Goal: Register for event/course

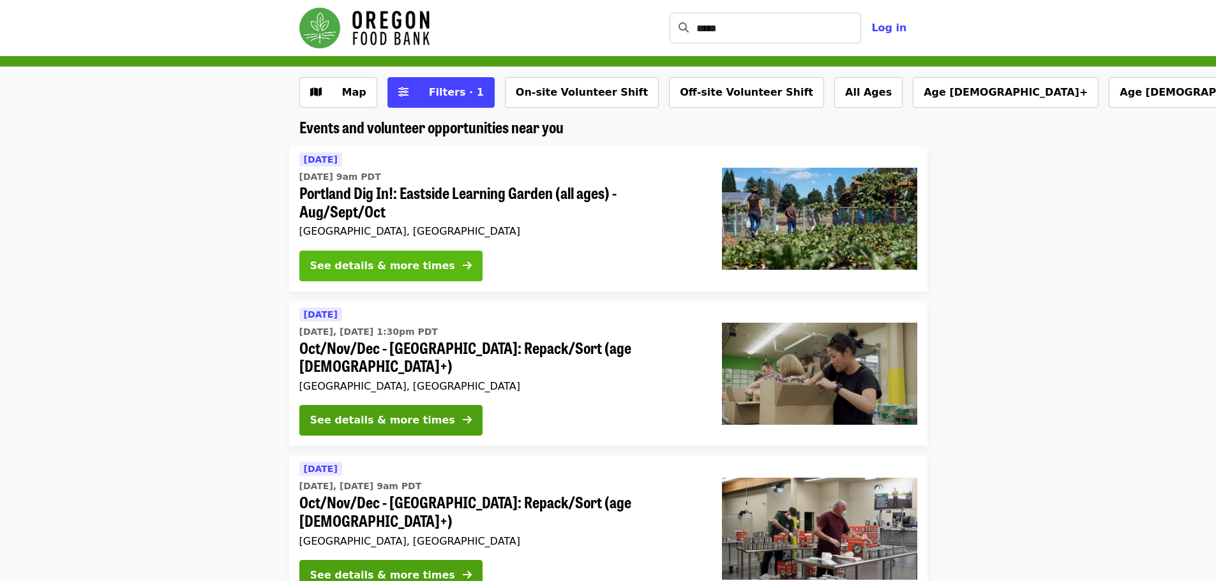
click at [358, 272] on div "See details & more times" at bounding box center [382, 265] width 145 height 15
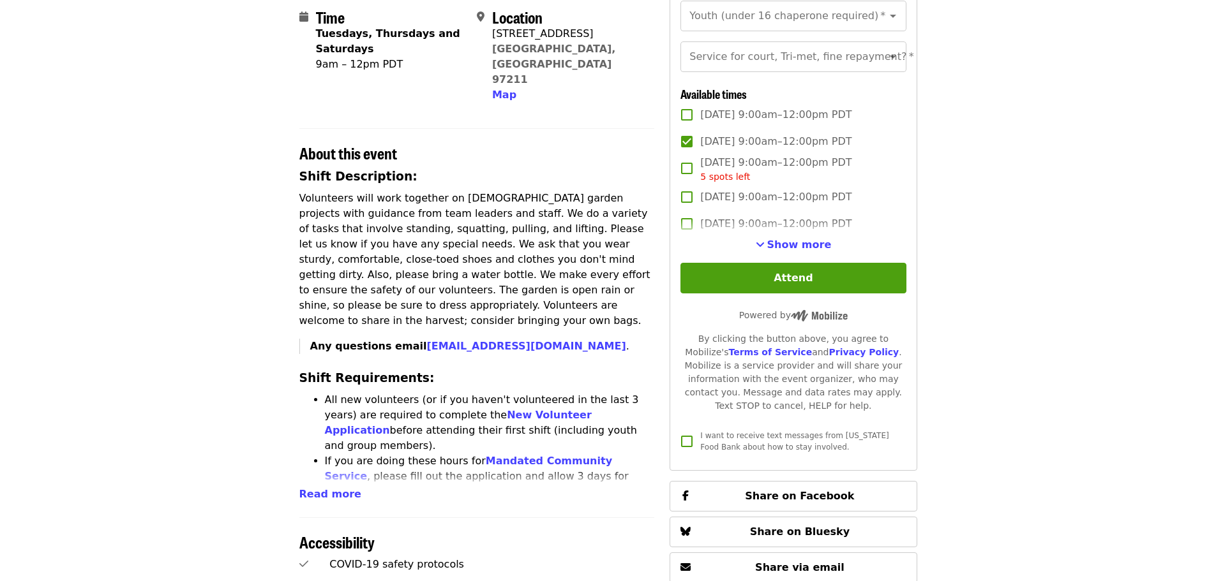
scroll to position [319, 0]
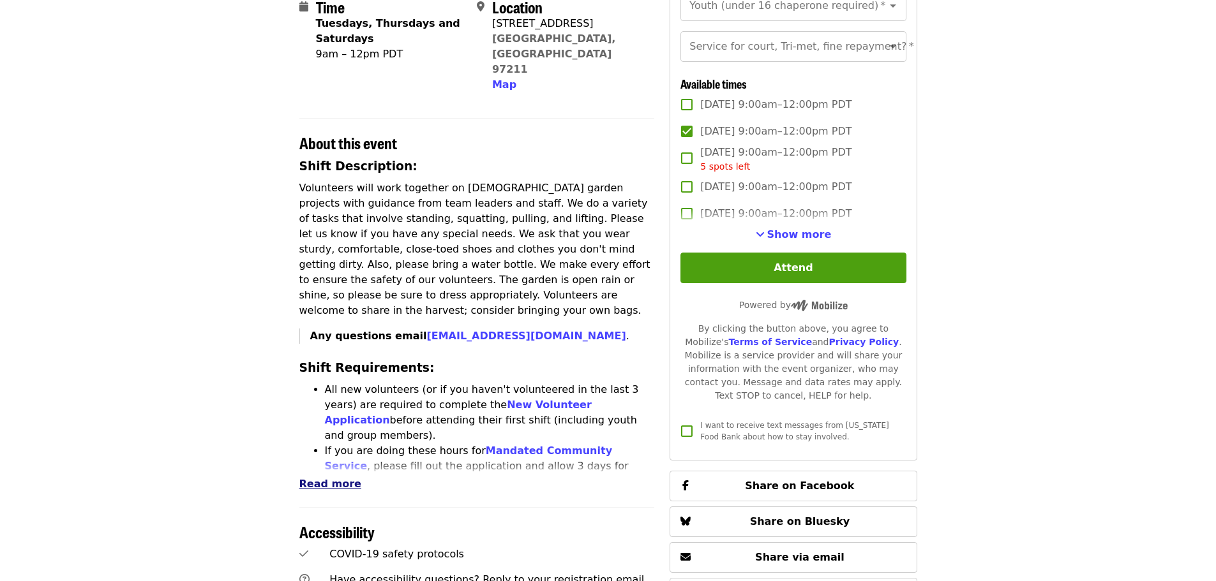
click at [322, 478] on span "Read more" at bounding box center [330, 484] width 62 height 12
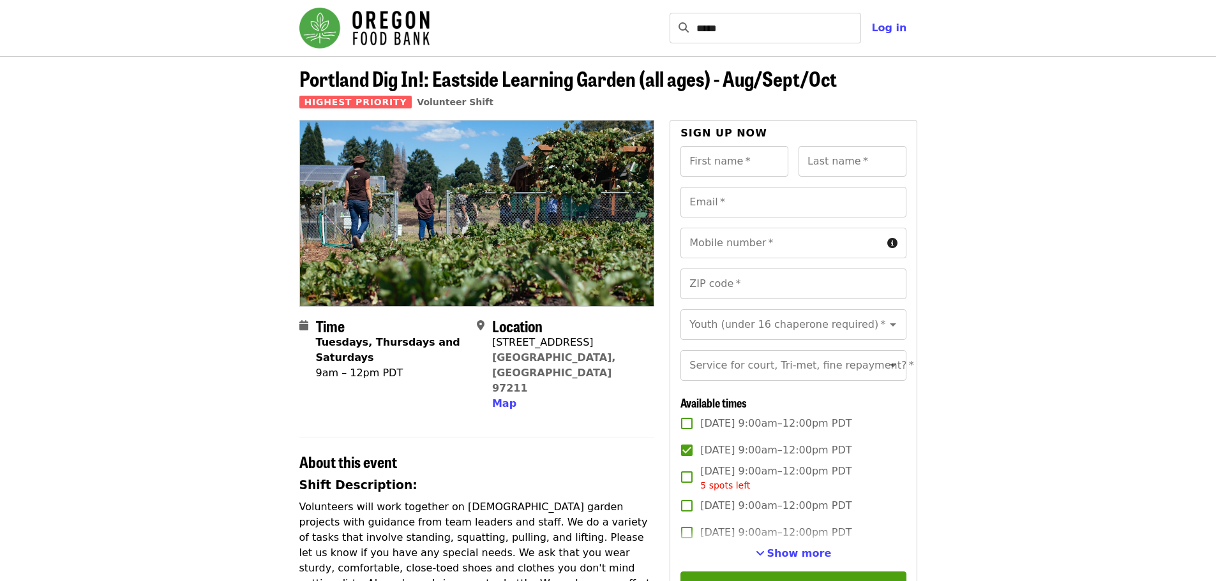
scroll to position [64, 0]
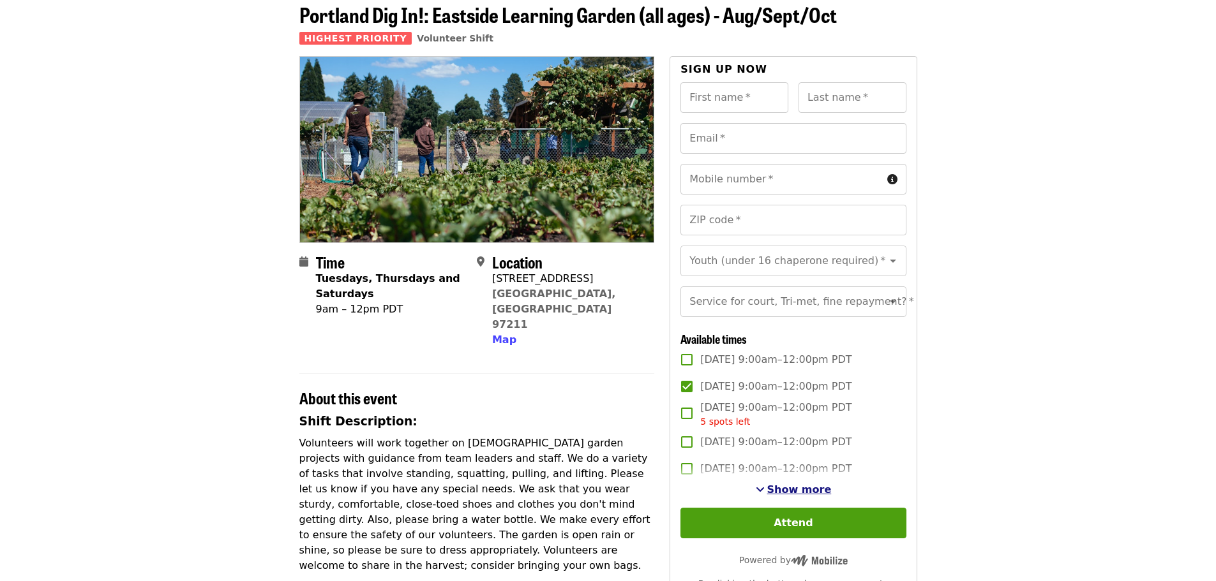
click at [806, 496] on span "Show more" at bounding box center [799, 490] width 64 height 12
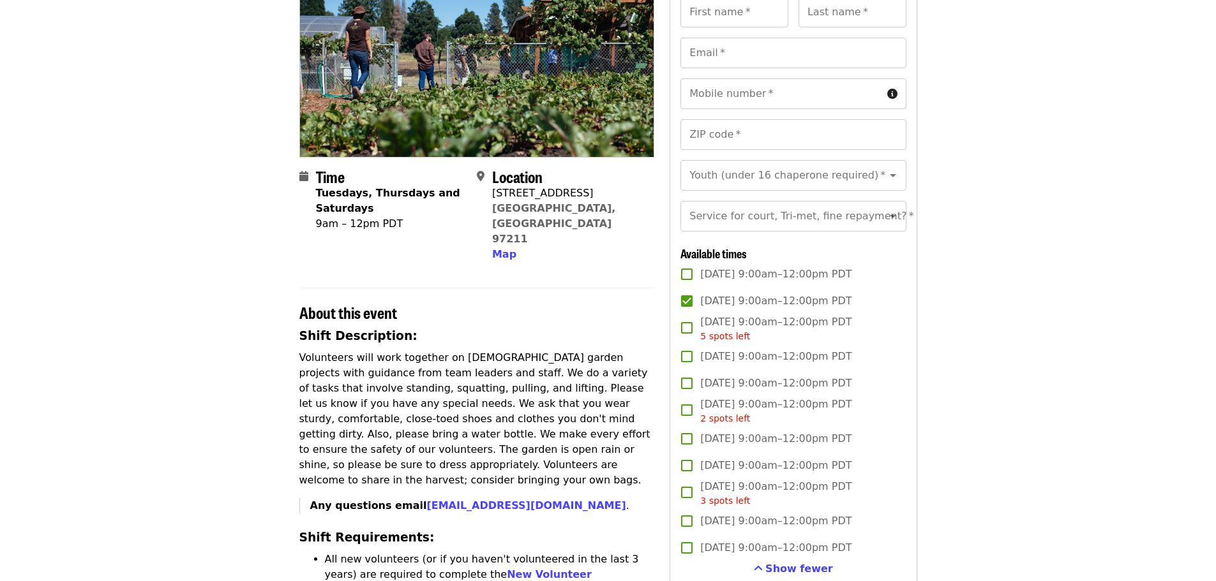
scroll to position [128, 0]
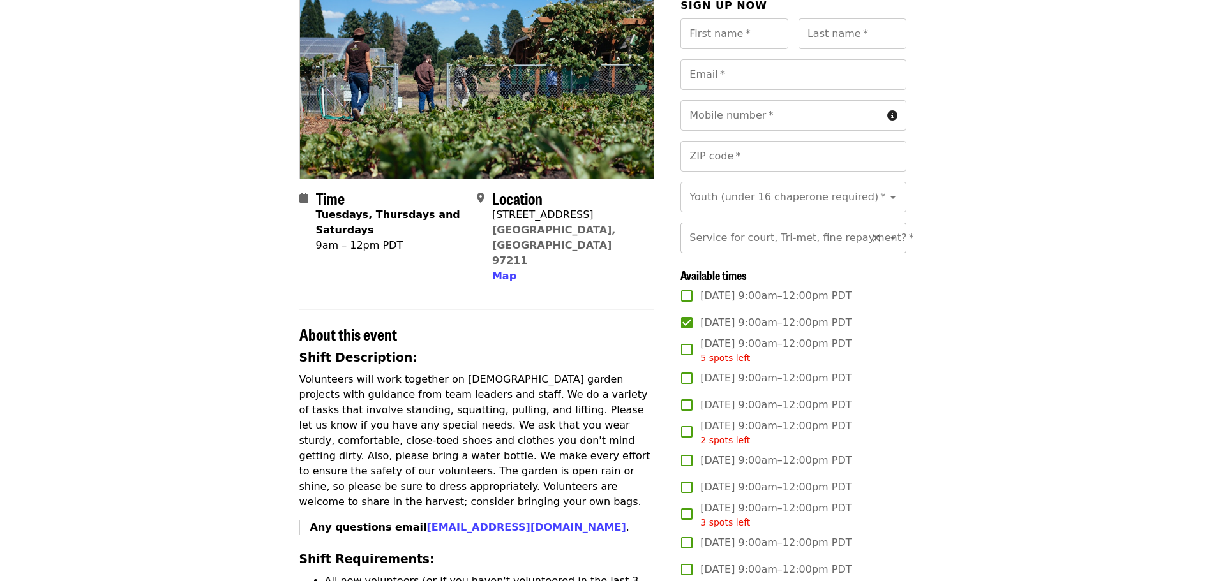
click at [885, 243] on icon "Open" at bounding box center [892, 237] width 15 height 15
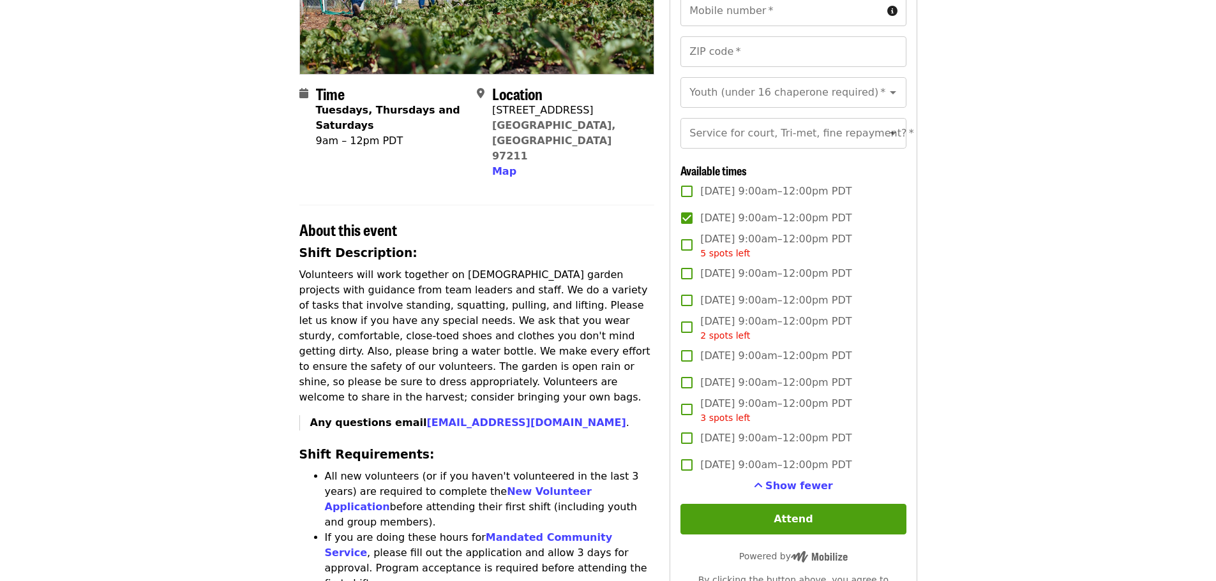
scroll to position [255, 0]
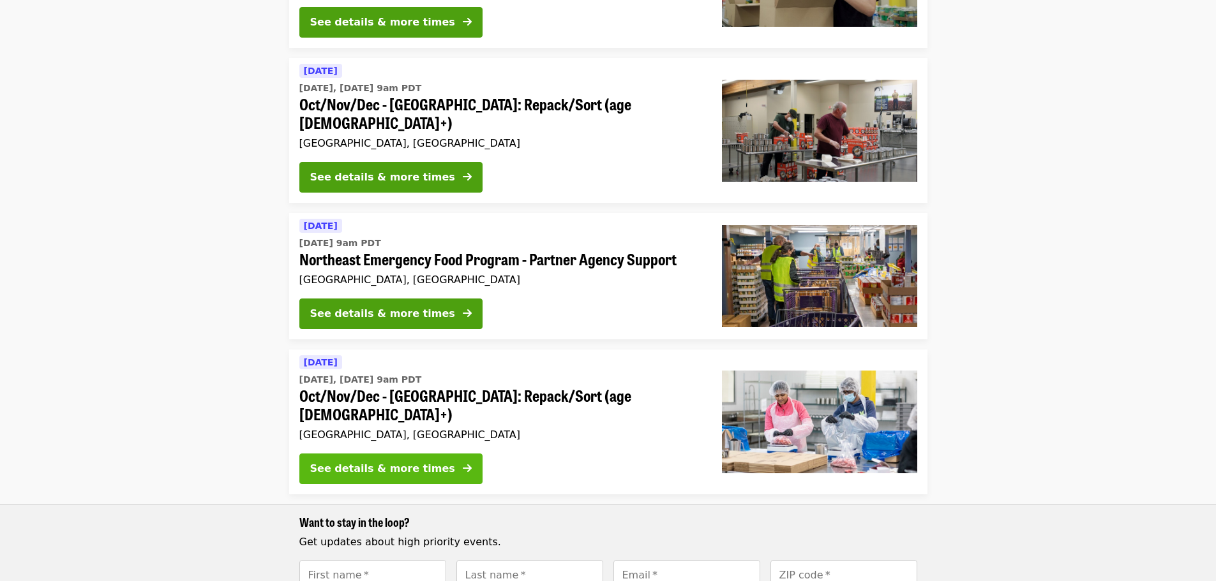
scroll to position [383, 0]
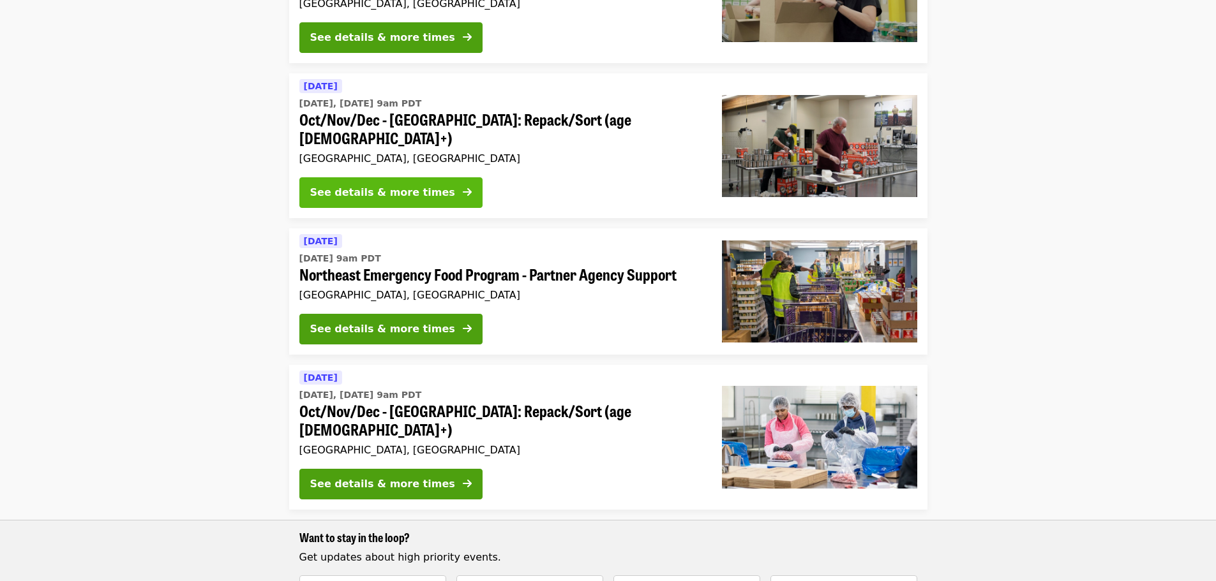
click at [378, 177] on button "See details & more times" at bounding box center [390, 192] width 183 height 31
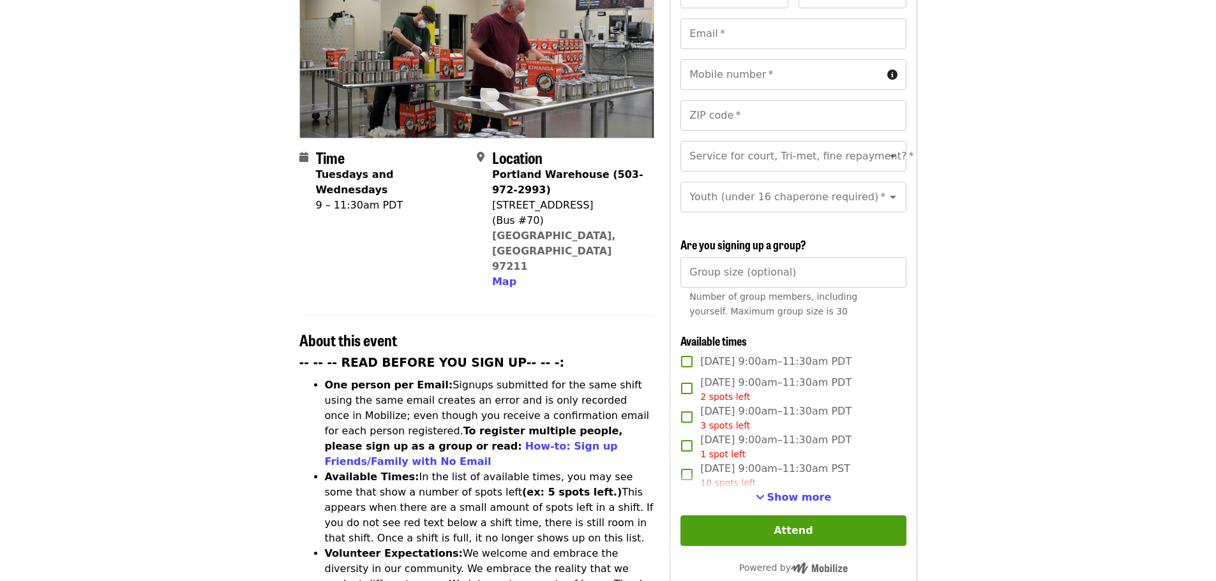
scroll to position [191, 0]
click at [798, 492] on span "Show more" at bounding box center [799, 497] width 64 height 12
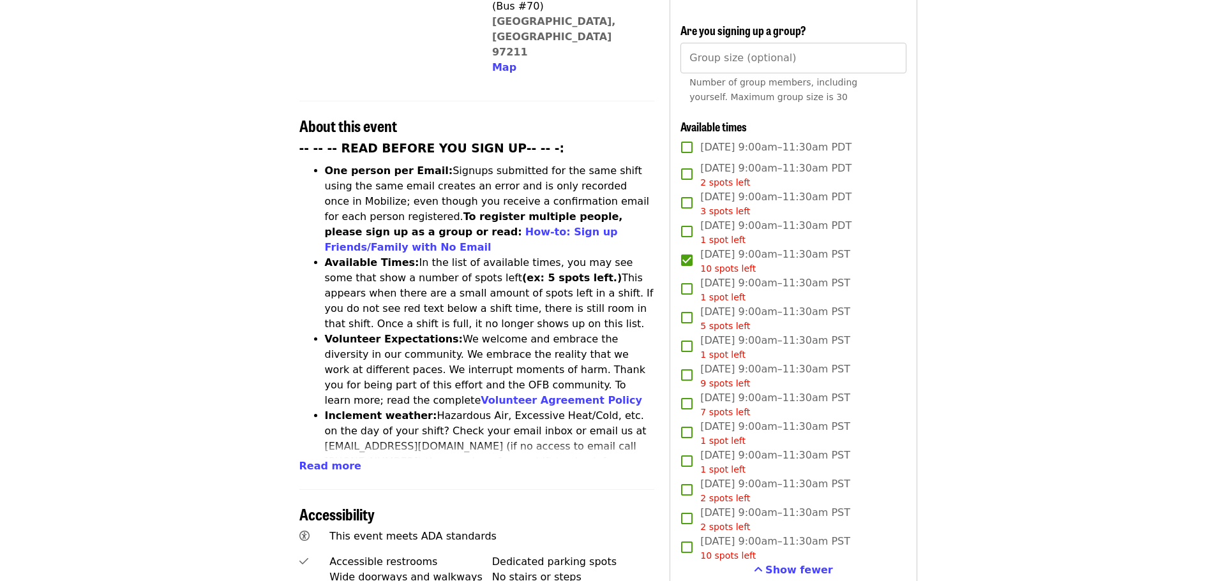
scroll to position [383, 0]
